Goal: Task Accomplishment & Management: Manage account settings

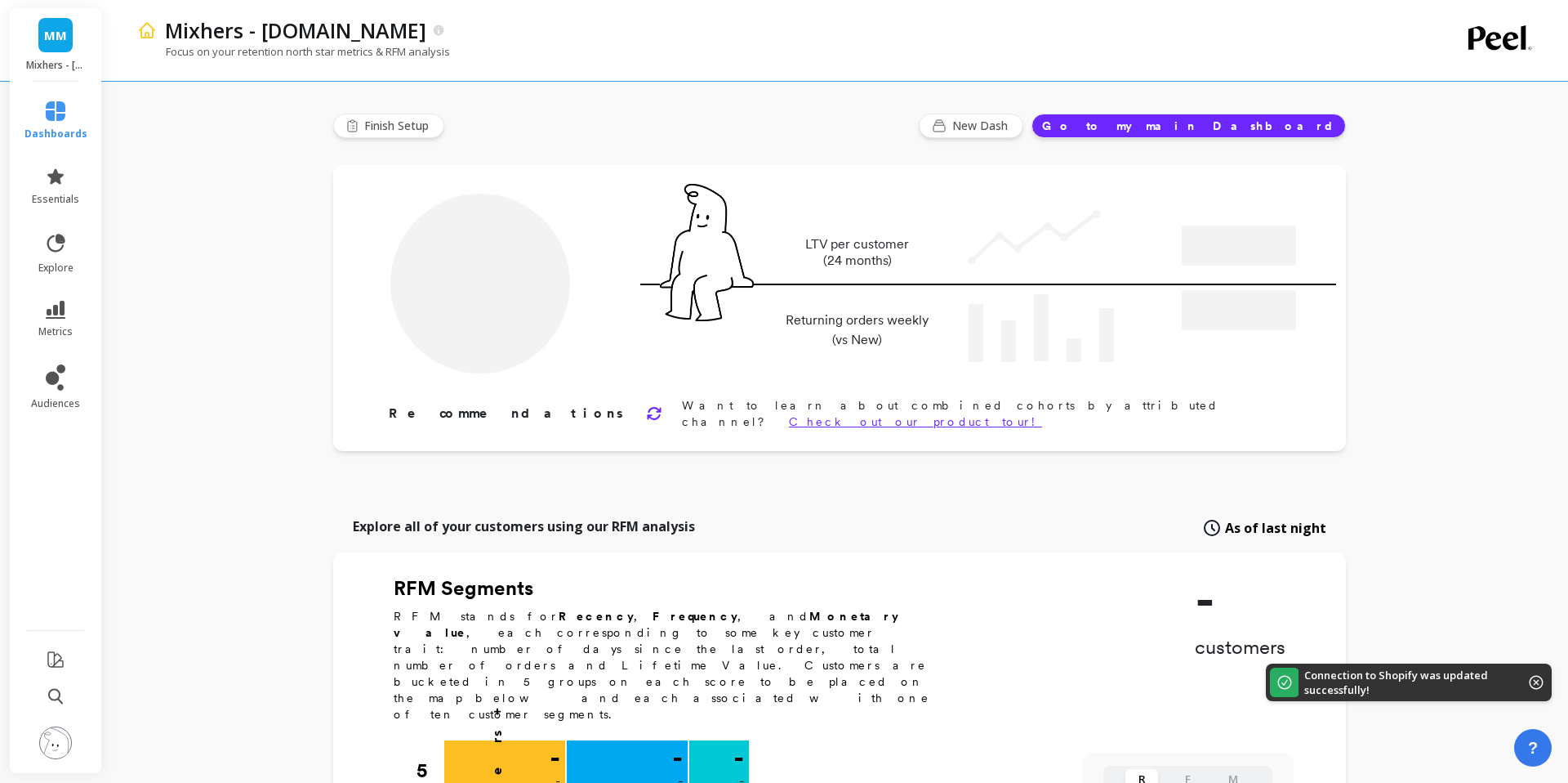
type input "Champions"
type input "21123"
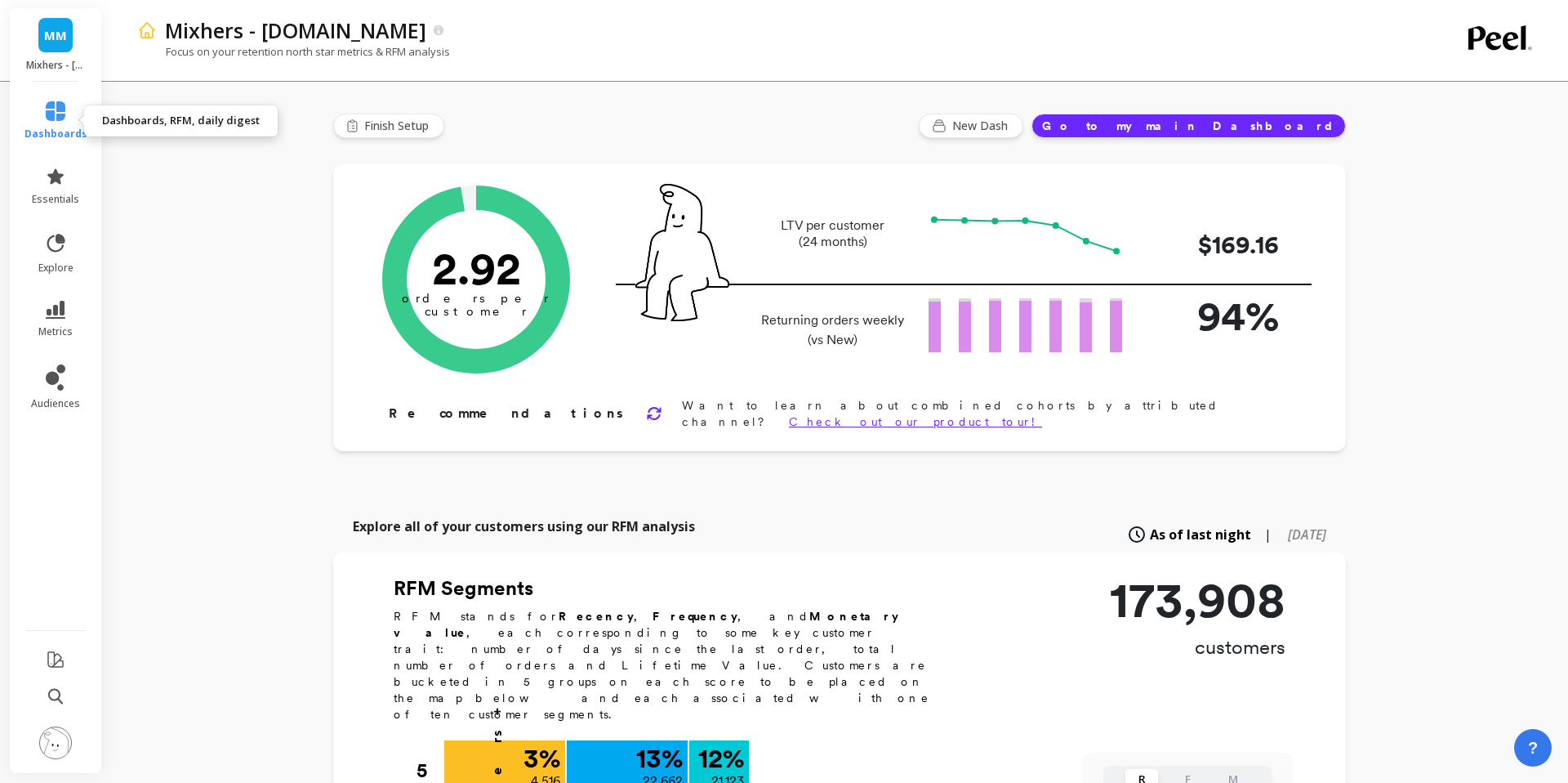
click at [64, 111] on icon at bounding box center [56, 111] width 19 height 19
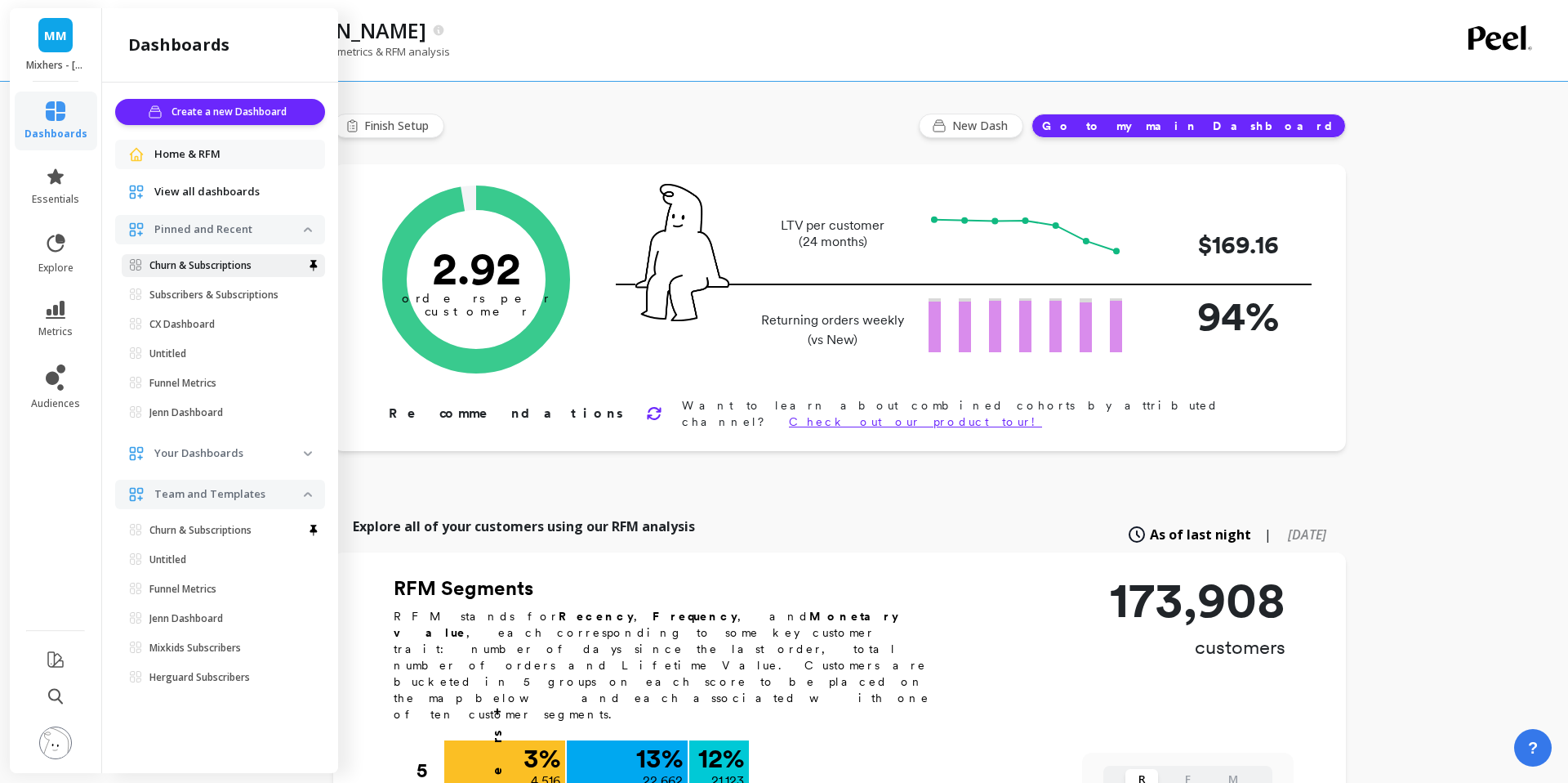
click at [220, 262] on p "Churn & Subscriptions" at bounding box center [200, 265] width 102 height 13
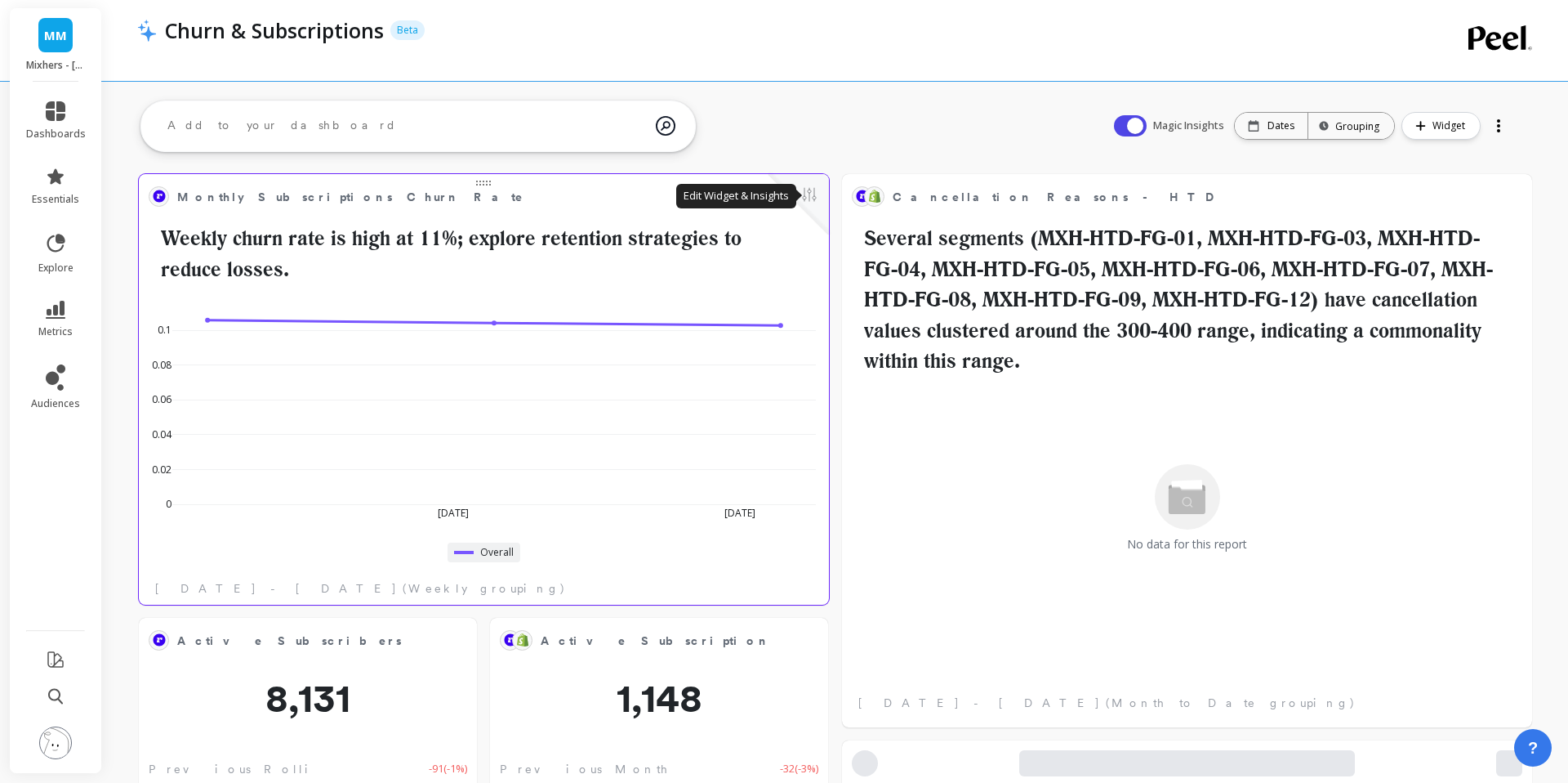
click at [810, 192] on button at bounding box center [809, 196] width 19 height 23
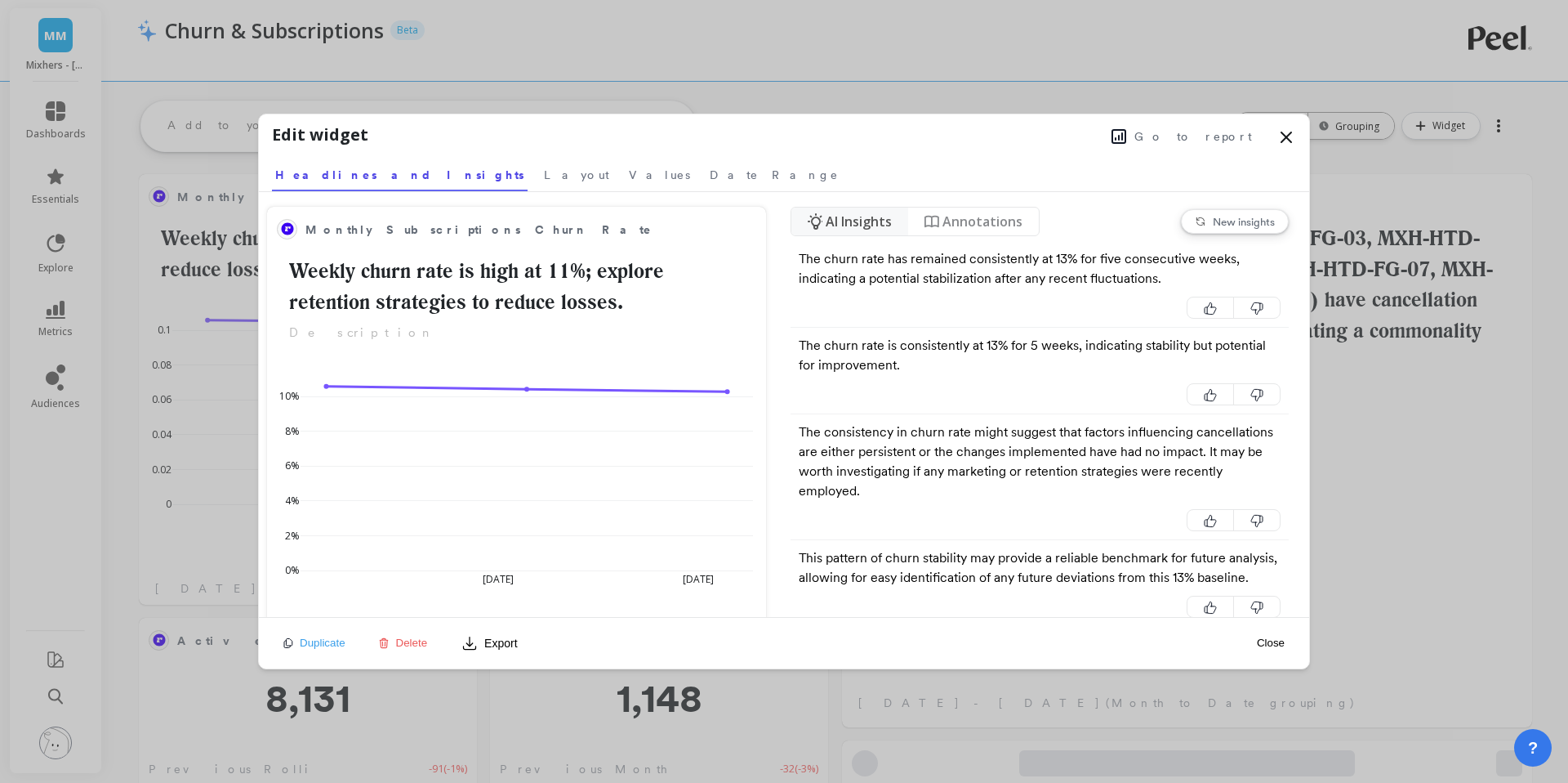
click at [1214, 128] on span "Go to report" at bounding box center [1193, 136] width 117 height 17
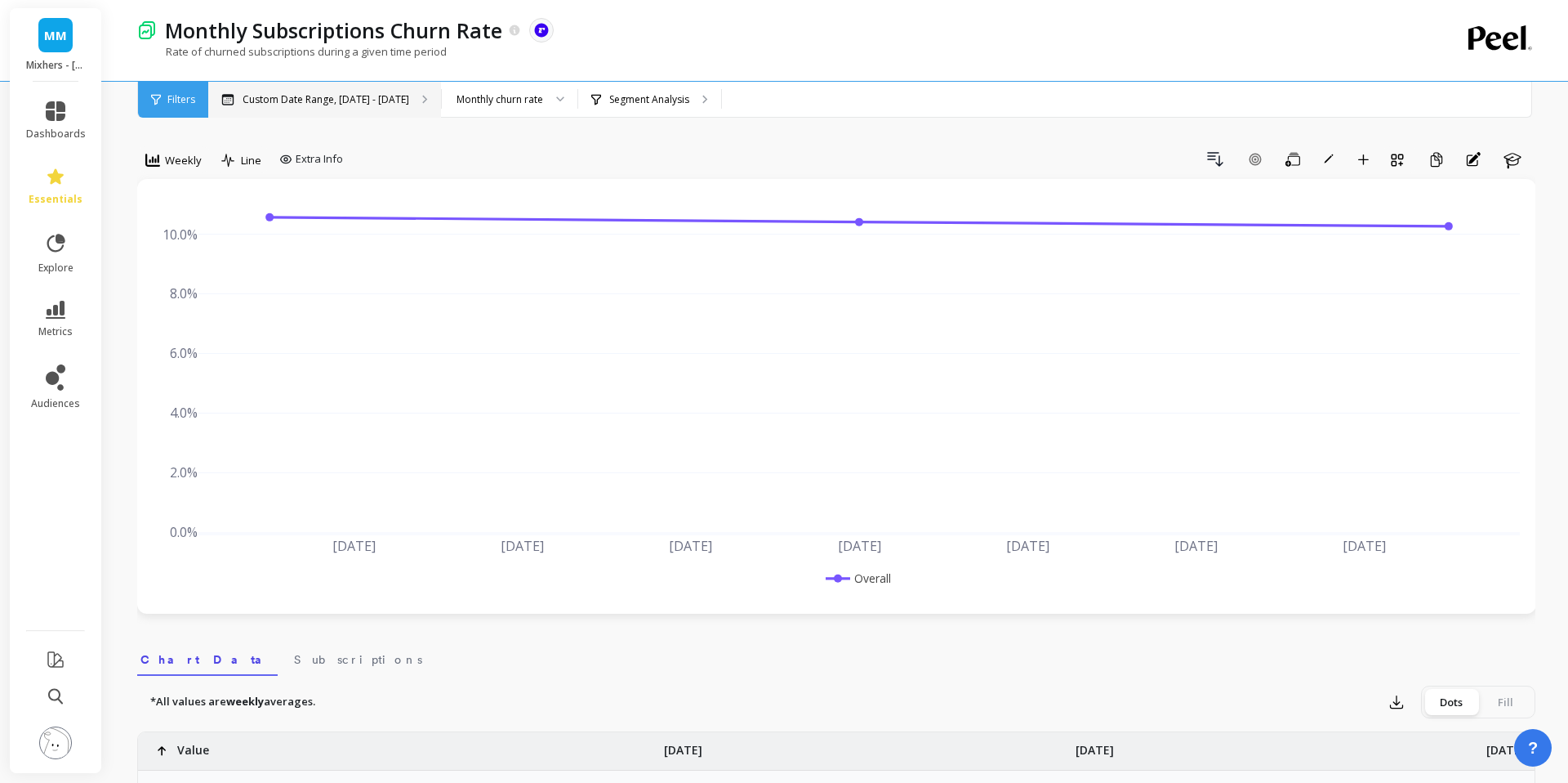
click at [357, 111] on div "Custom Date Range, [DATE] - [DATE]" at bounding box center [325, 100] width 233 height 36
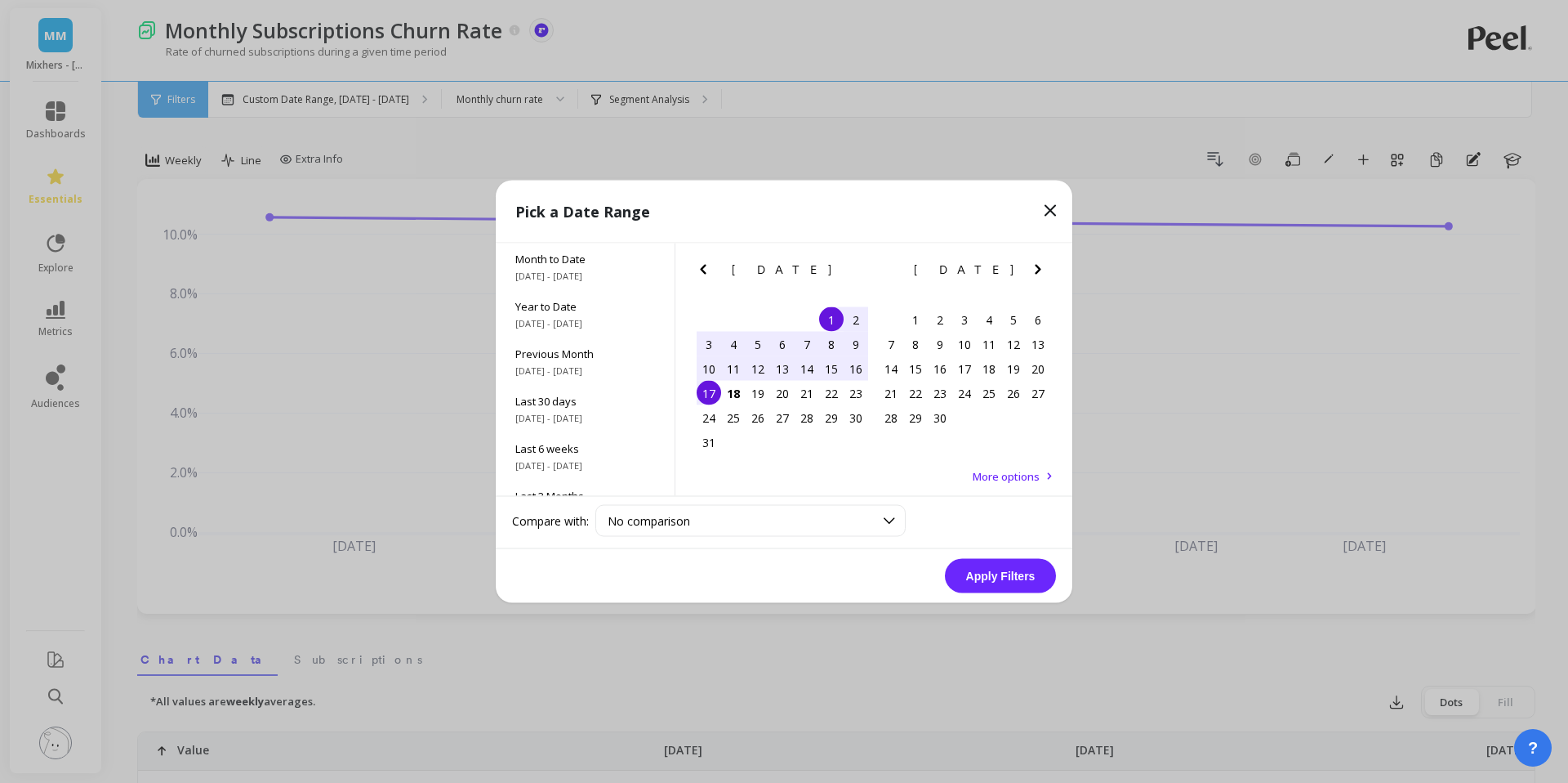
drag, startPoint x: 738, startPoint y: 367, endPoint x: 731, endPoint y: 377, distance: 12.2
click at [738, 367] on div "11" at bounding box center [733, 369] width 25 height 25
click at [716, 390] on div "17" at bounding box center [709, 393] width 25 height 25
click at [998, 565] on button "Apply Filters" at bounding box center [1001, 576] width 111 height 34
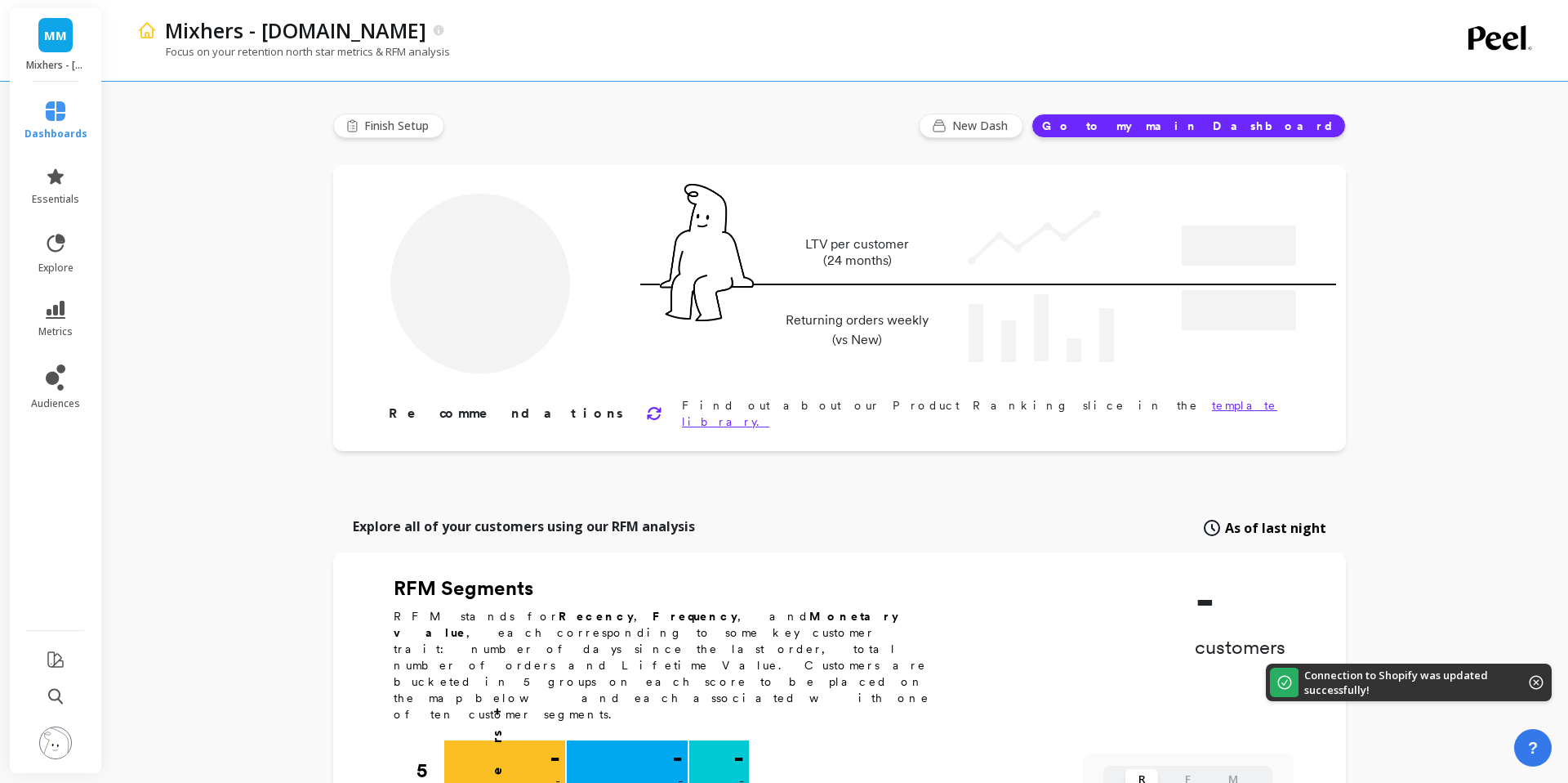
type input "Champions"
type input "21123"
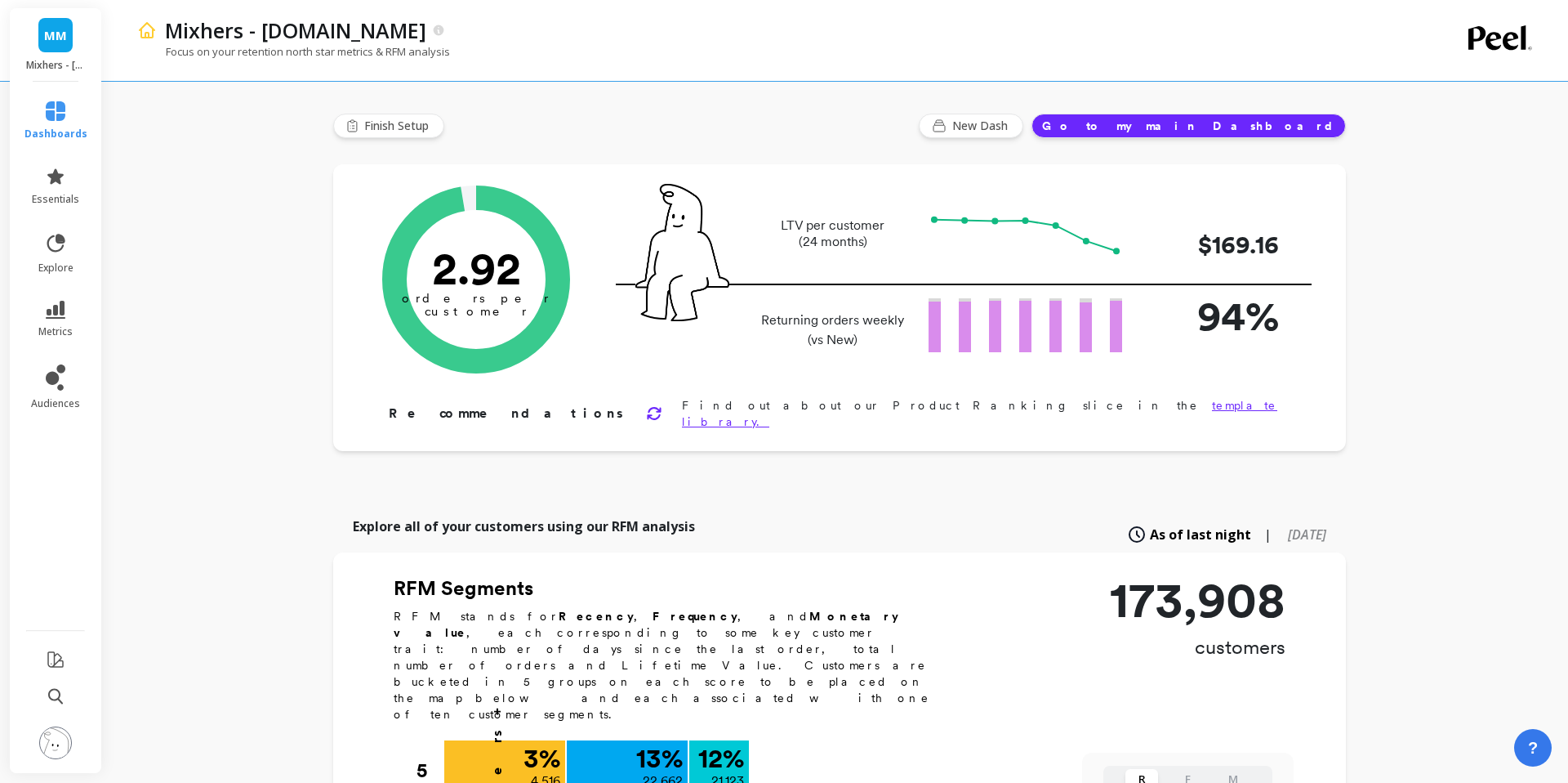
click at [62, 742] on img at bounding box center [55, 742] width 33 height 33
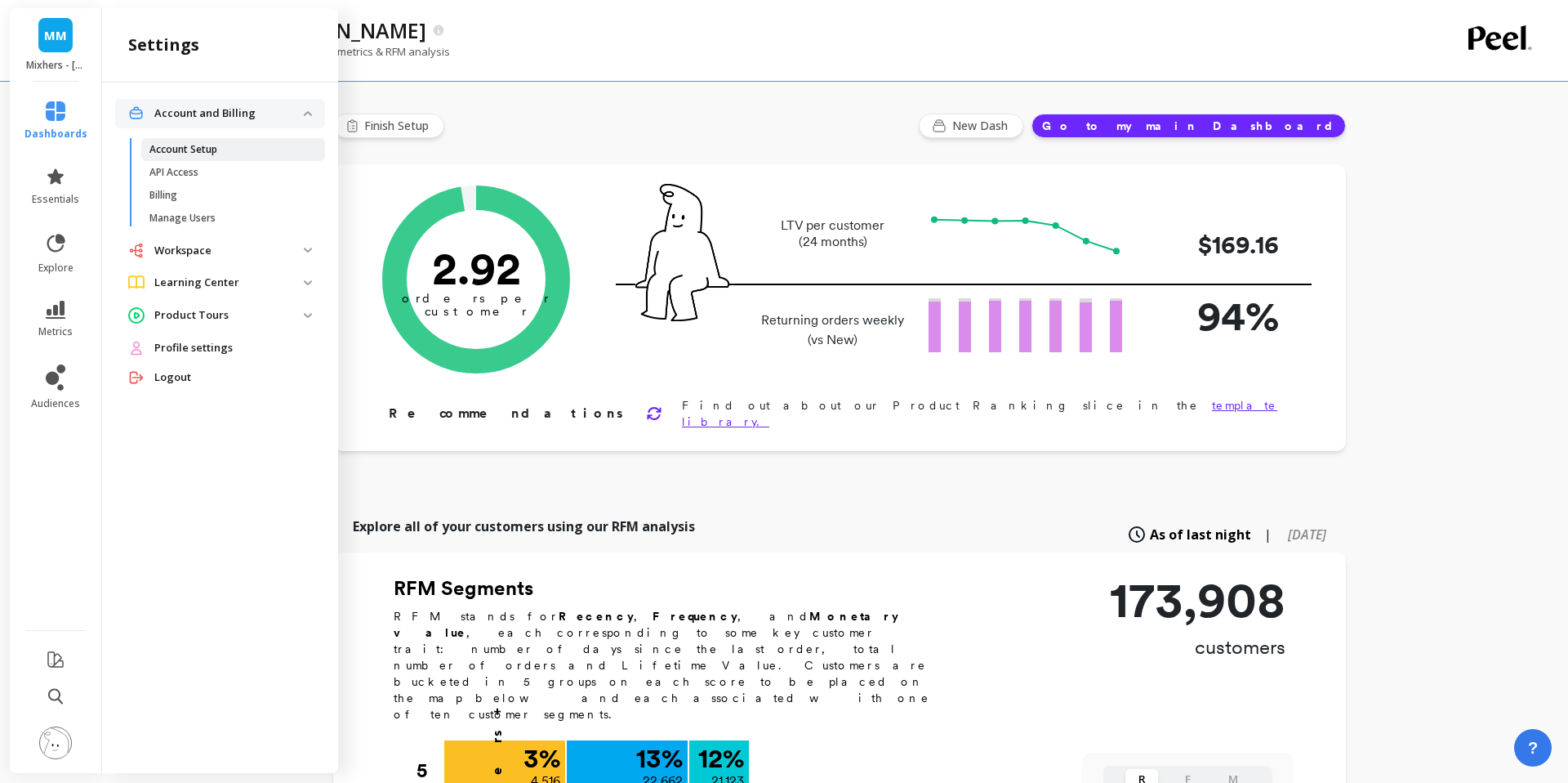
click at [228, 150] on span "Account Setup" at bounding box center [227, 149] width 156 height 13
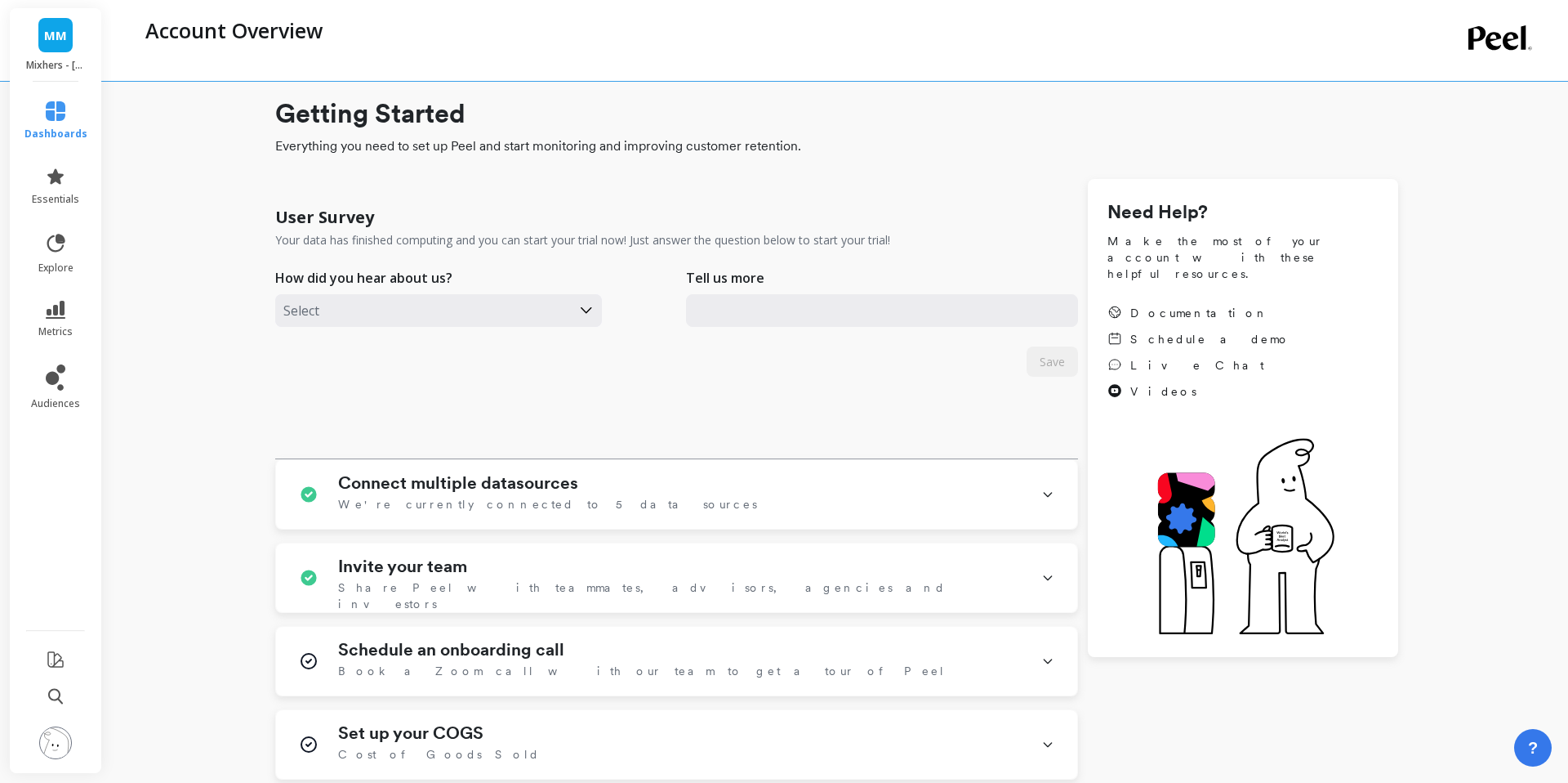
click at [60, 749] on img at bounding box center [55, 742] width 33 height 33
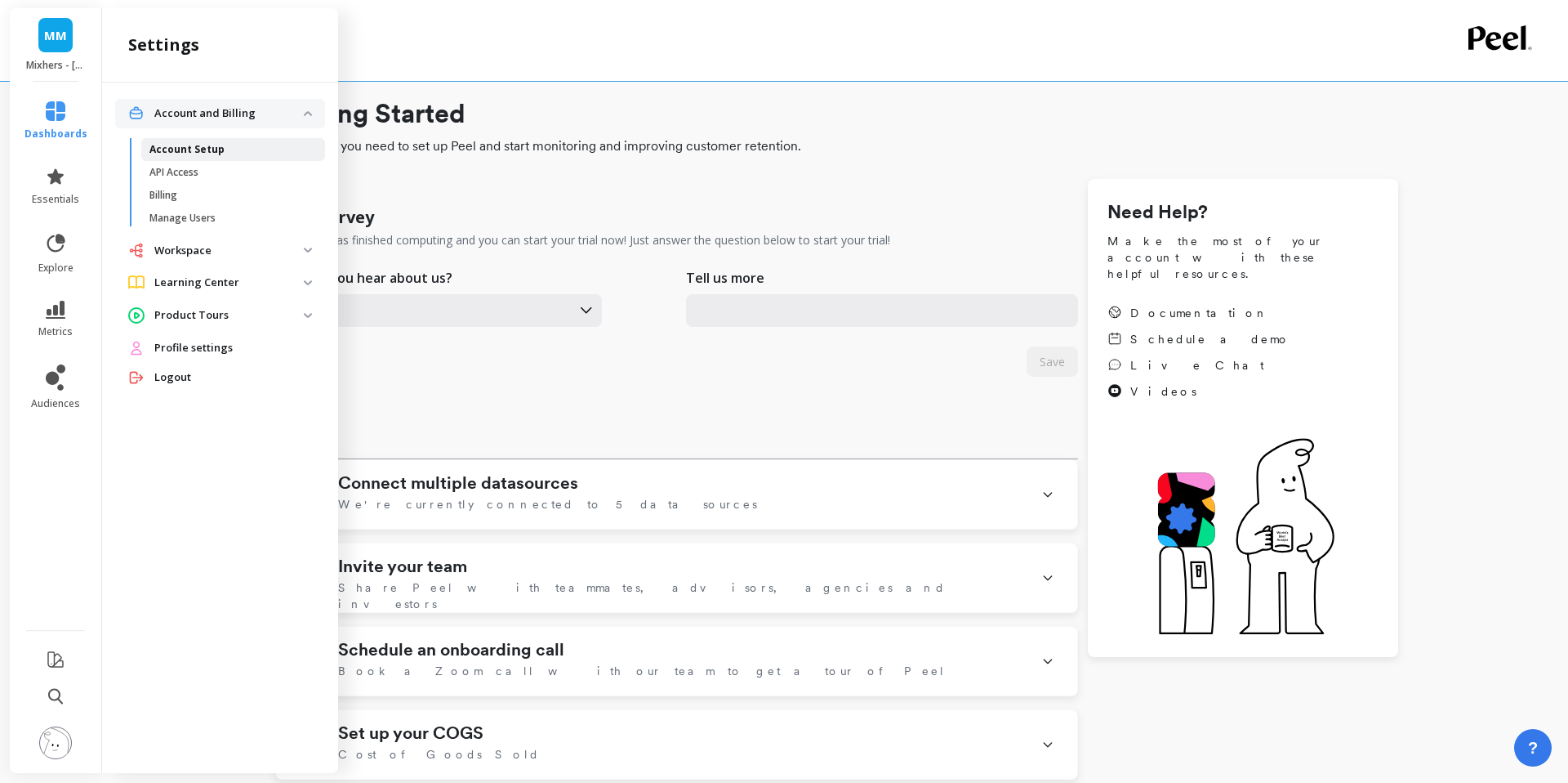
click at [171, 151] on p "Account Setup" at bounding box center [186, 149] width 75 height 13
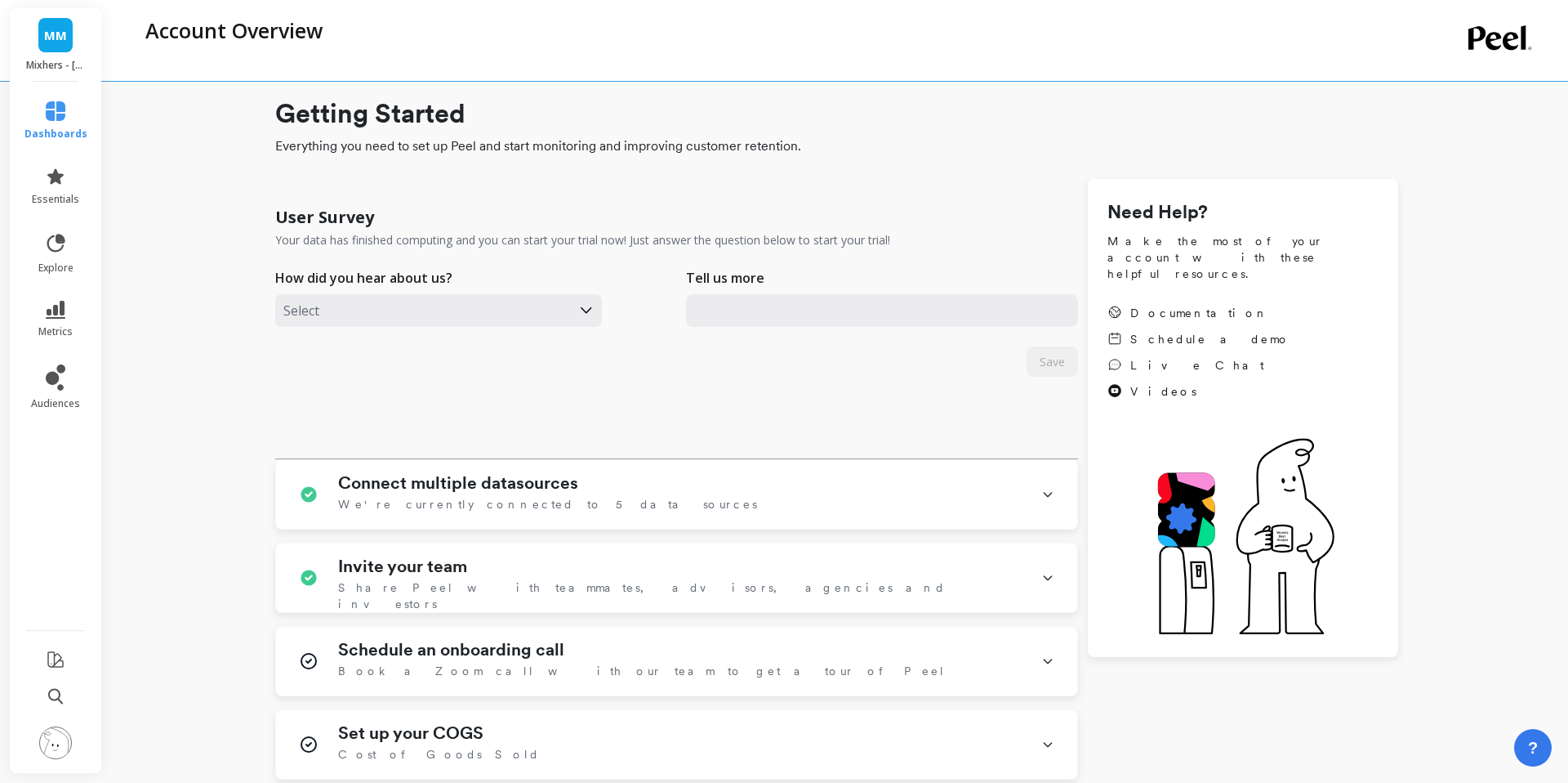
click at [61, 742] on img at bounding box center [55, 742] width 33 height 33
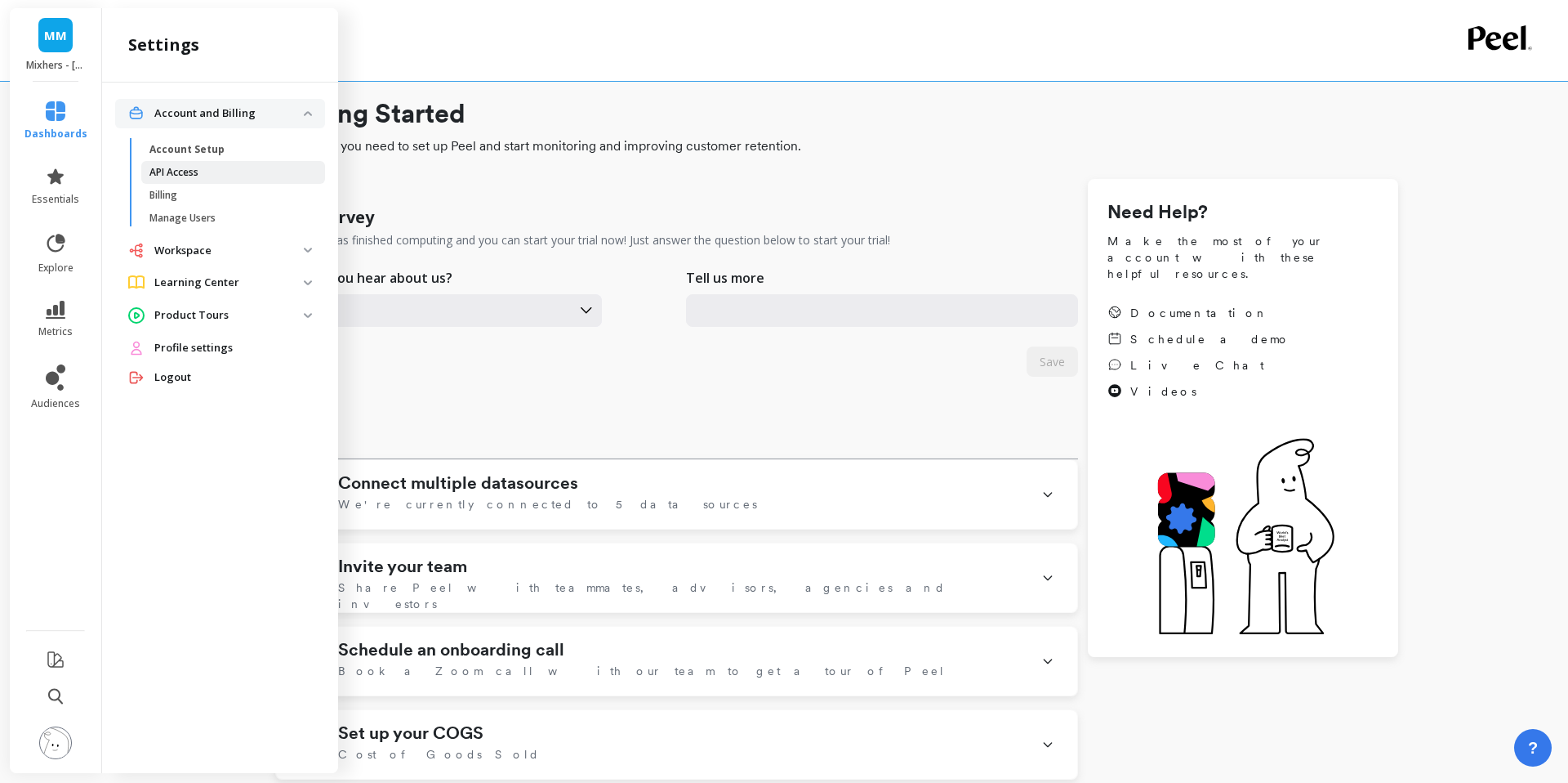
click at [208, 176] on span "API Access" at bounding box center [227, 172] width 156 height 13
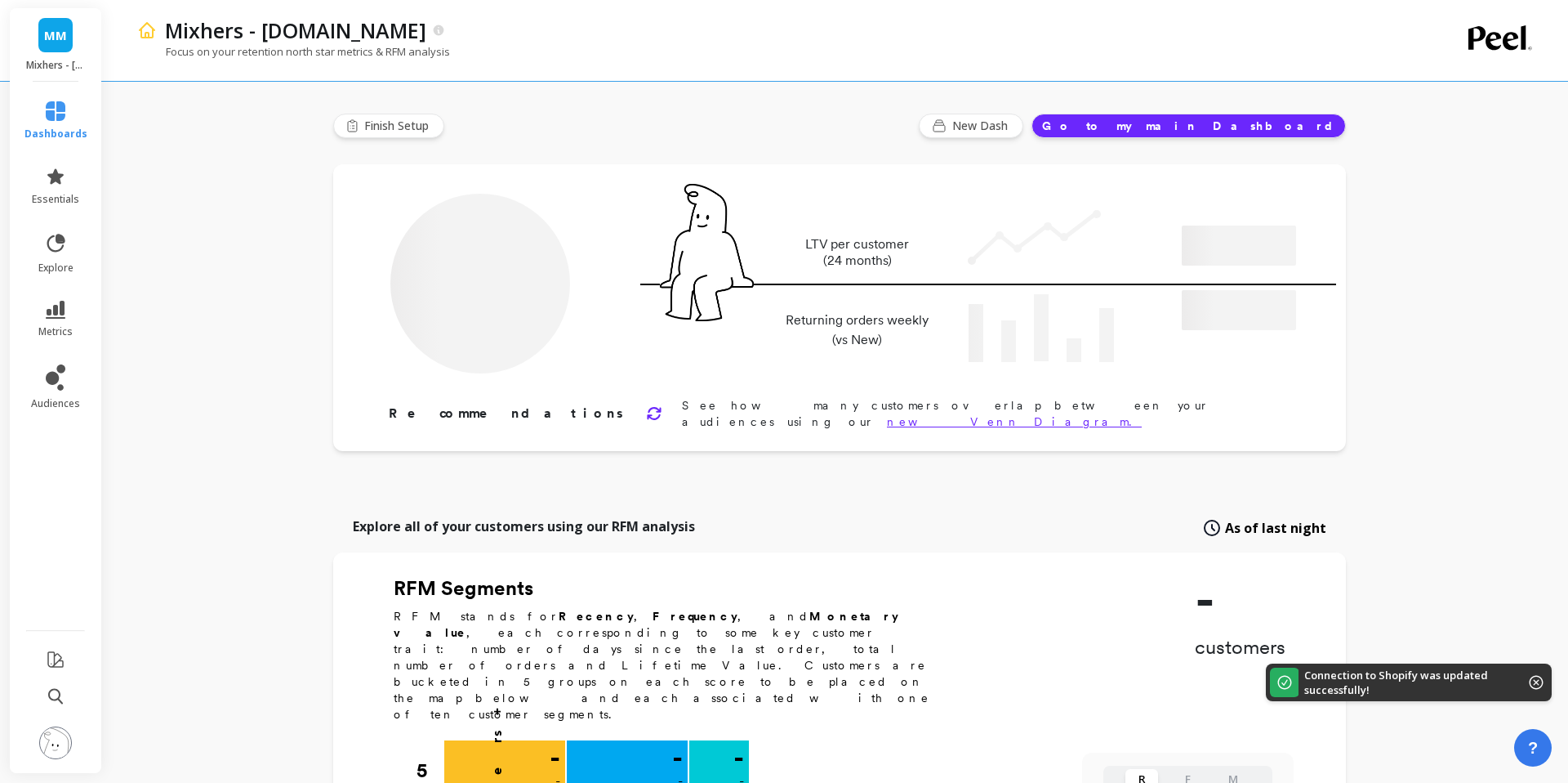
type input "Champions"
type input "21123"
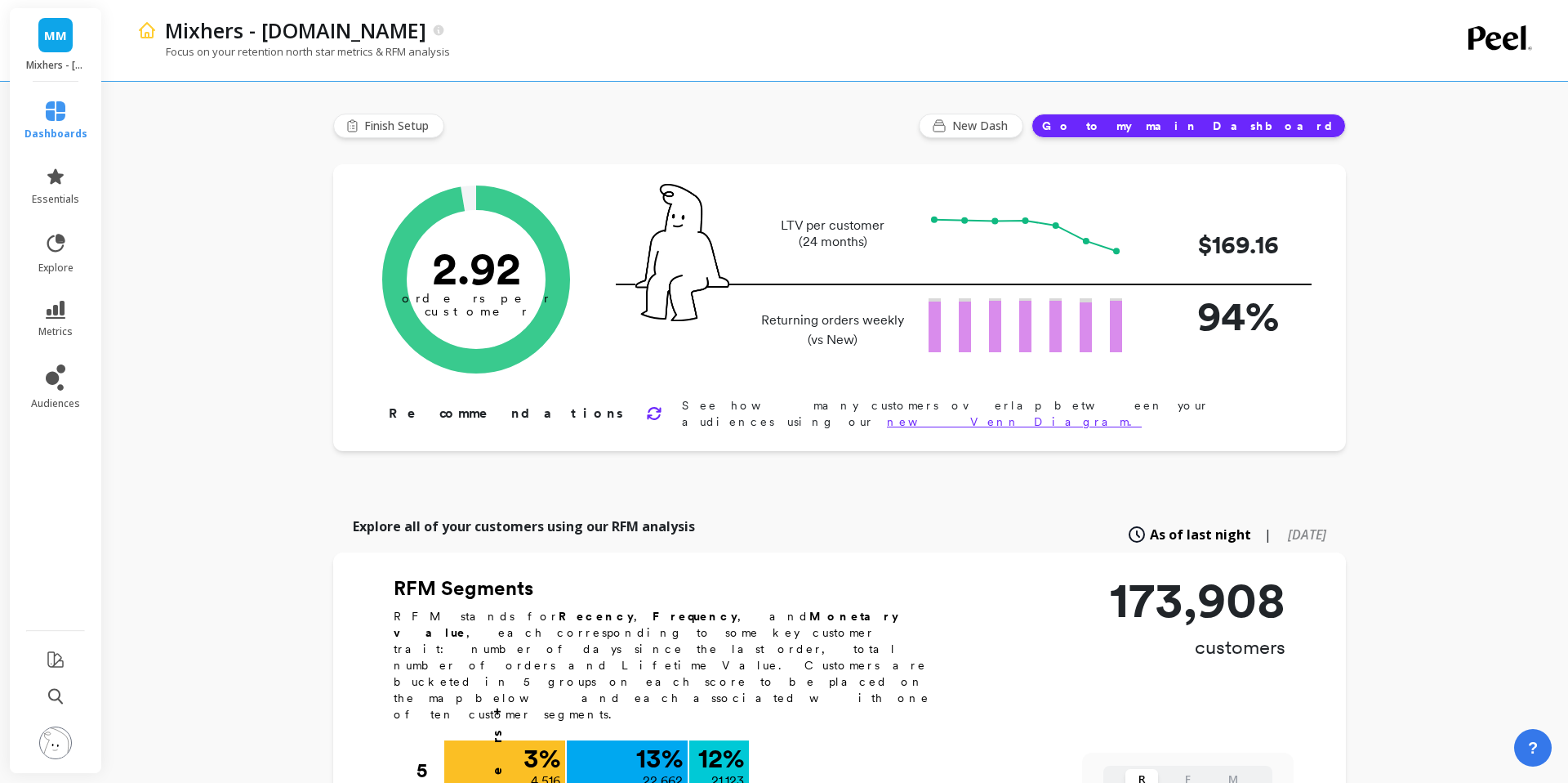
click at [49, 746] on img at bounding box center [55, 742] width 33 height 33
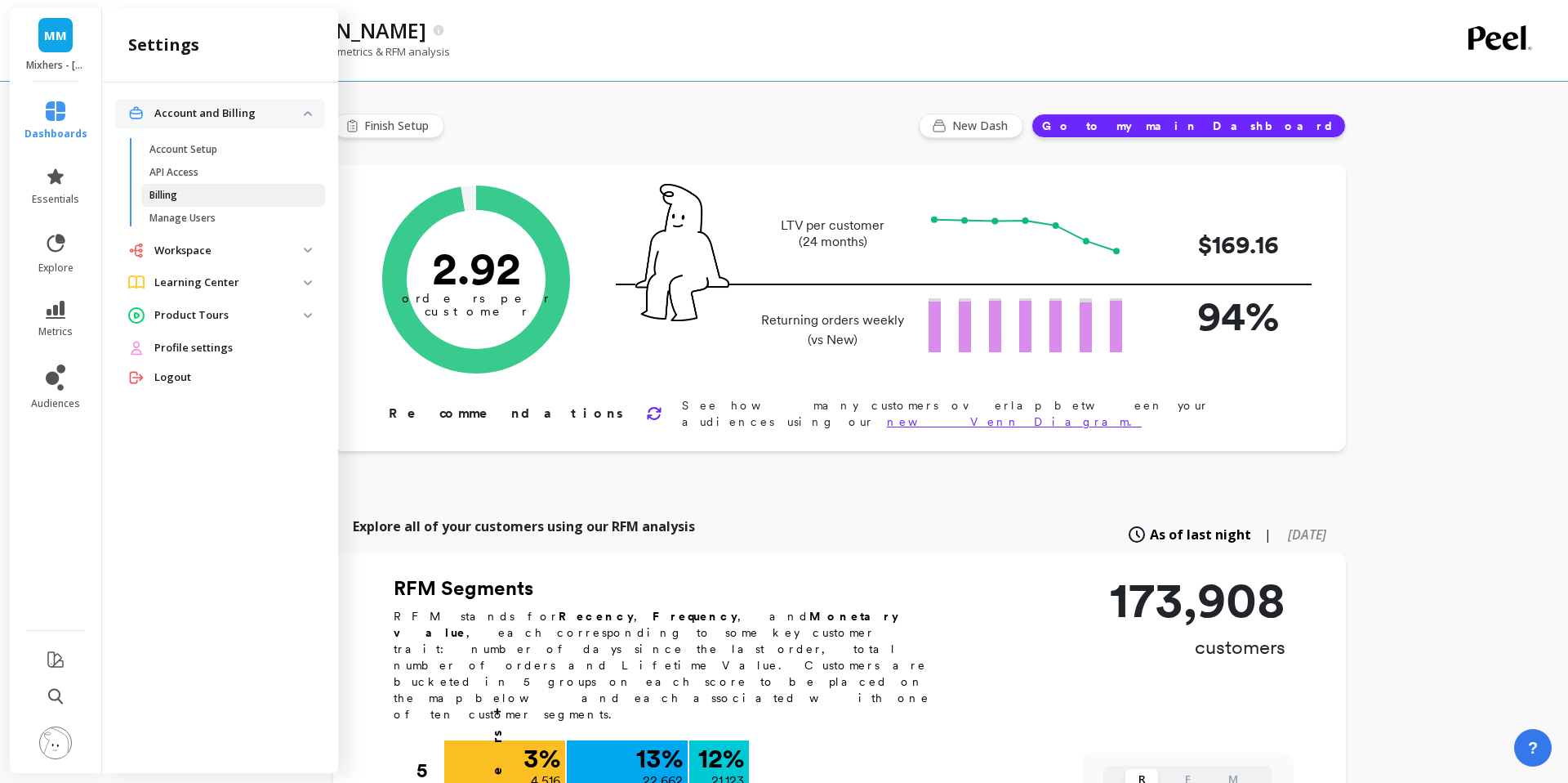
click at [192, 197] on span "Billing" at bounding box center [227, 195] width 156 height 13
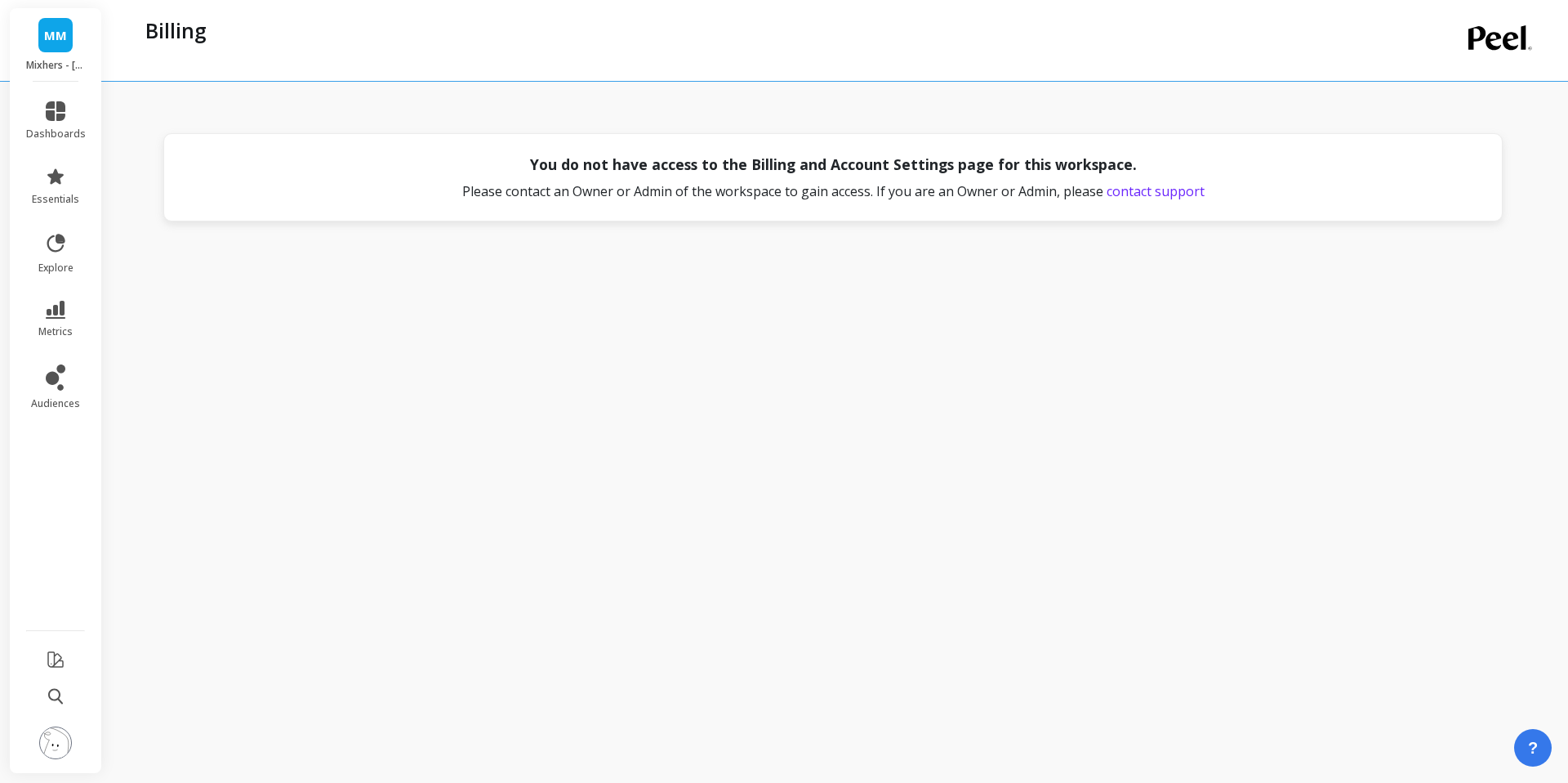
click at [63, 737] on img at bounding box center [55, 742] width 33 height 33
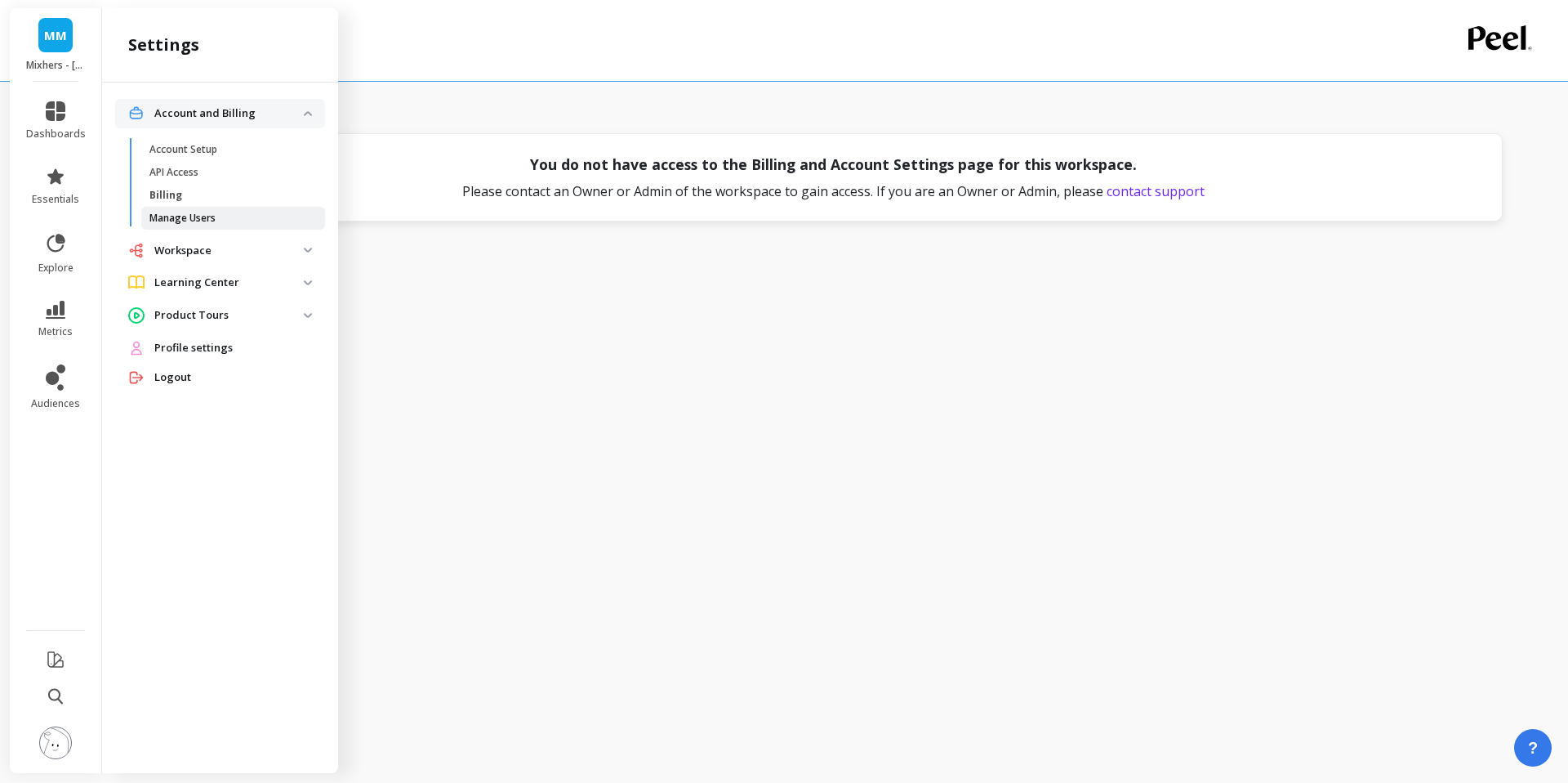
click at [214, 210] on link "Manage Users" at bounding box center [233, 218] width 184 height 23
